Goal: Contribute content: Contribute content

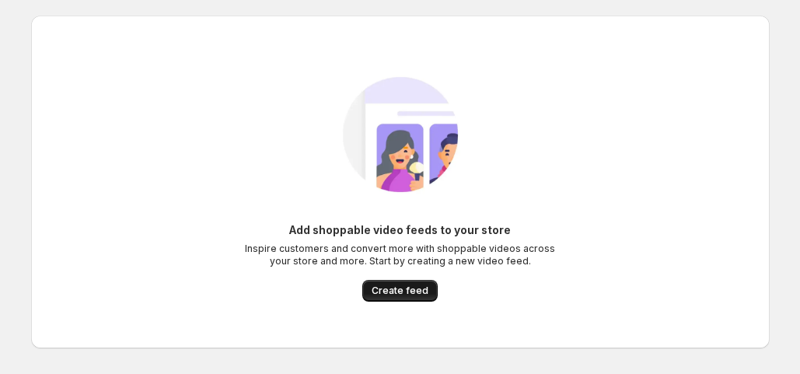
click at [417, 291] on span "Create feed" at bounding box center [400, 290] width 57 height 12
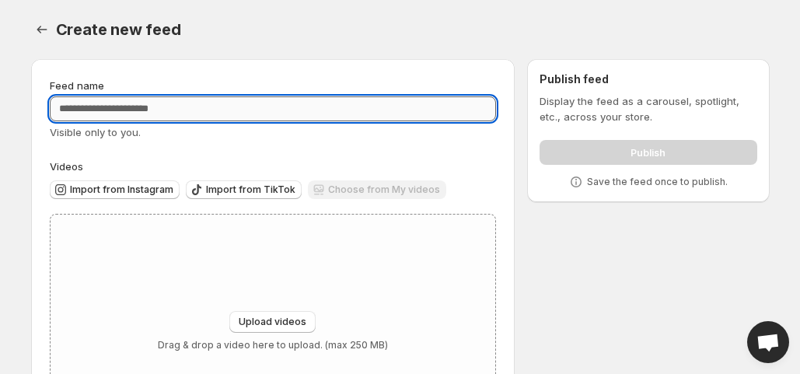
click at [241, 108] on input "Feed name" at bounding box center [273, 108] width 447 height 25
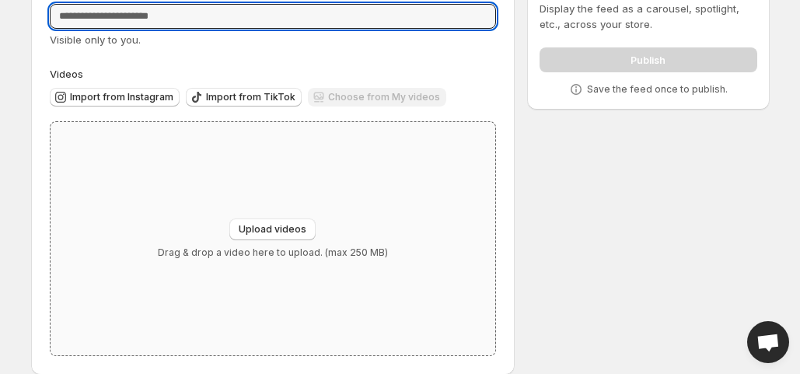
scroll to position [90, 0]
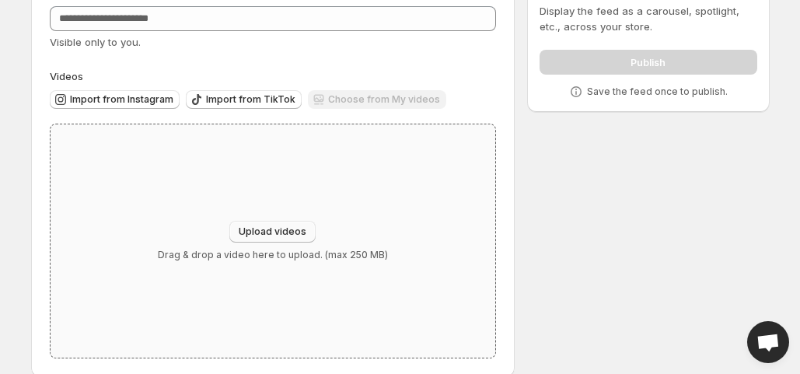
click at [273, 236] on span "Upload videos" at bounding box center [273, 231] width 68 height 12
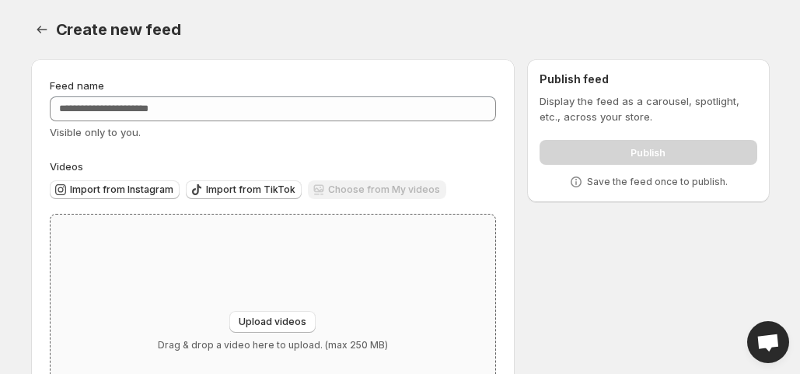
scroll to position [112, 0]
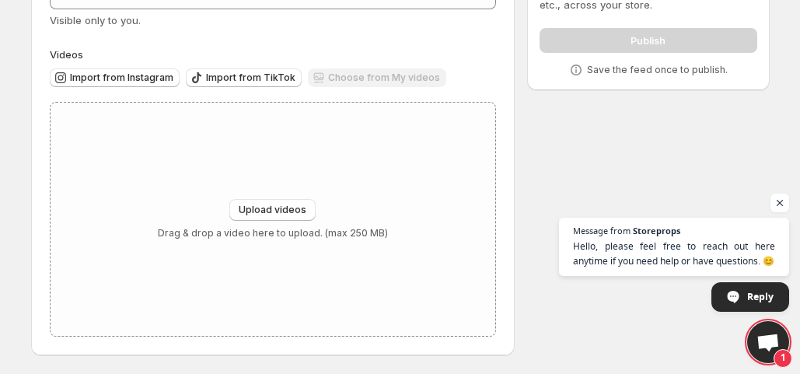
click at [580, 62] on icon at bounding box center [576, 70] width 16 height 16
click at [565, 266] on span "Open chat" at bounding box center [673, 270] width 233 height 12
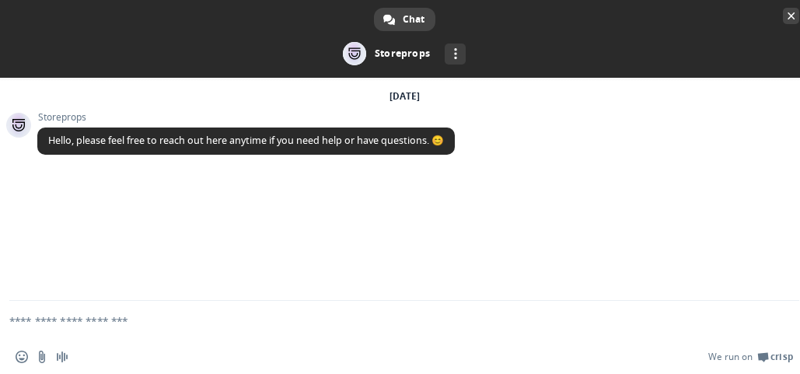
click at [791, 13] on span "Close chat" at bounding box center [791, 16] width 8 height 10
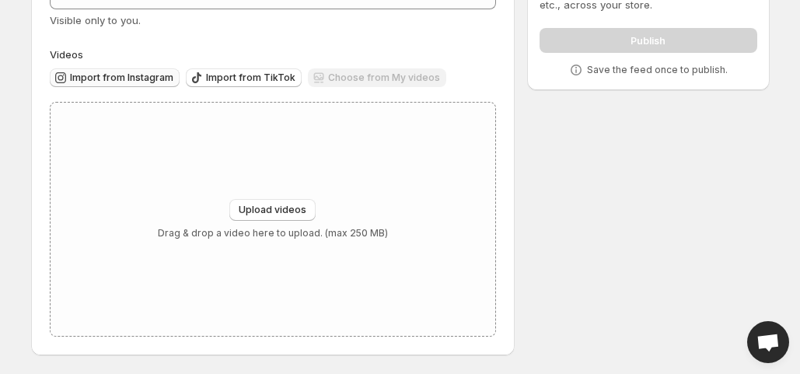
click at [148, 80] on span "Import from Instagram" at bounding box center [121, 78] width 103 height 12
